Goal: Navigation & Orientation: Find specific page/section

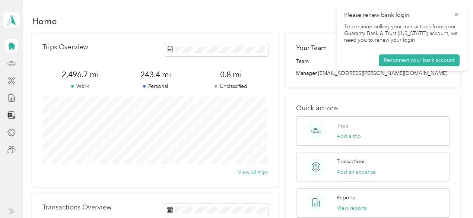
scroll to position [75, 0]
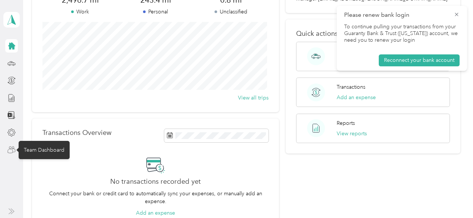
click at [9, 150] on icon at bounding box center [11, 150] width 8 height 8
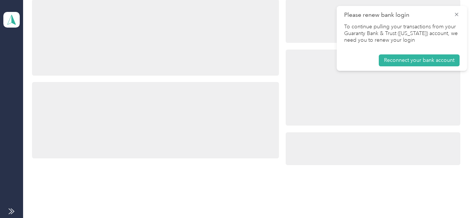
scroll to position [75, 0]
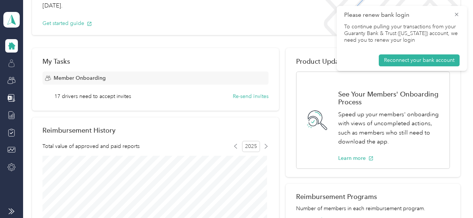
click at [11, 68] on div at bounding box center [11, 63] width 13 height 13
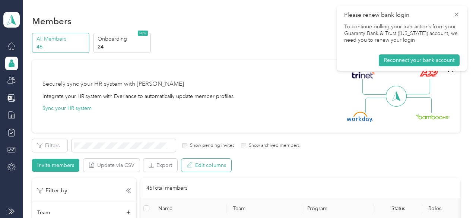
scroll to position [75, 0]
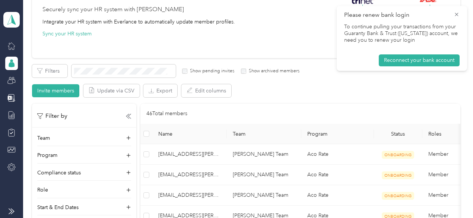
click at [10, 66] on icon at bounding box center [12, 64] width 6 height 5
click at [9, 23] on icon at bounding box center [11, 20] width 8 height 10
click at [28, 78] on div "Personal dashboard" at bounding box center [33, 78] width 47 height 8
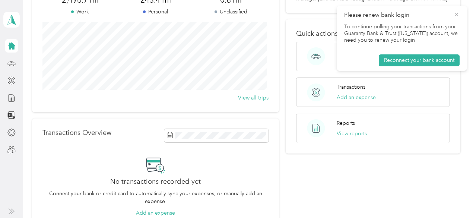
click at [456, 14] on icon at bounding box center [457, 14] width 6 height 7
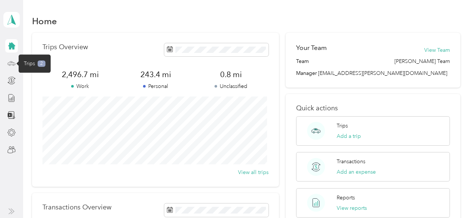
click at [14, 66] on icon at bounding box center [11, 63] width 8 height 8
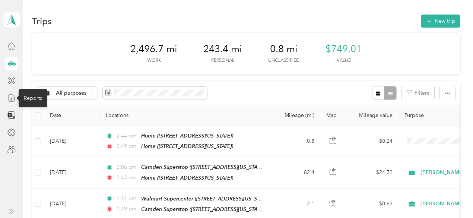
click at [10, 97] on icon at bounding box center [11, 98] width 8 height 8
